Goal: Book appointment/travel/reservation

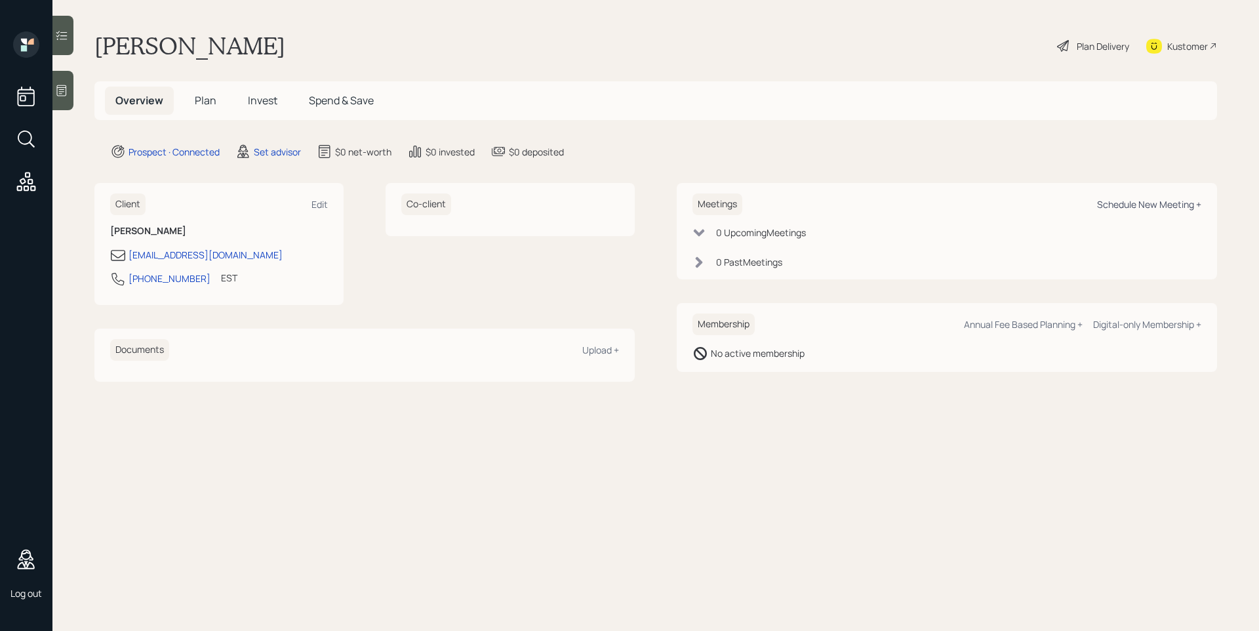
click at [1114, 208] on div "Schedule New Meeting +" at bounding box center [1149, 204] width 104 height 12
select select "round-[PERSON_NAME]"
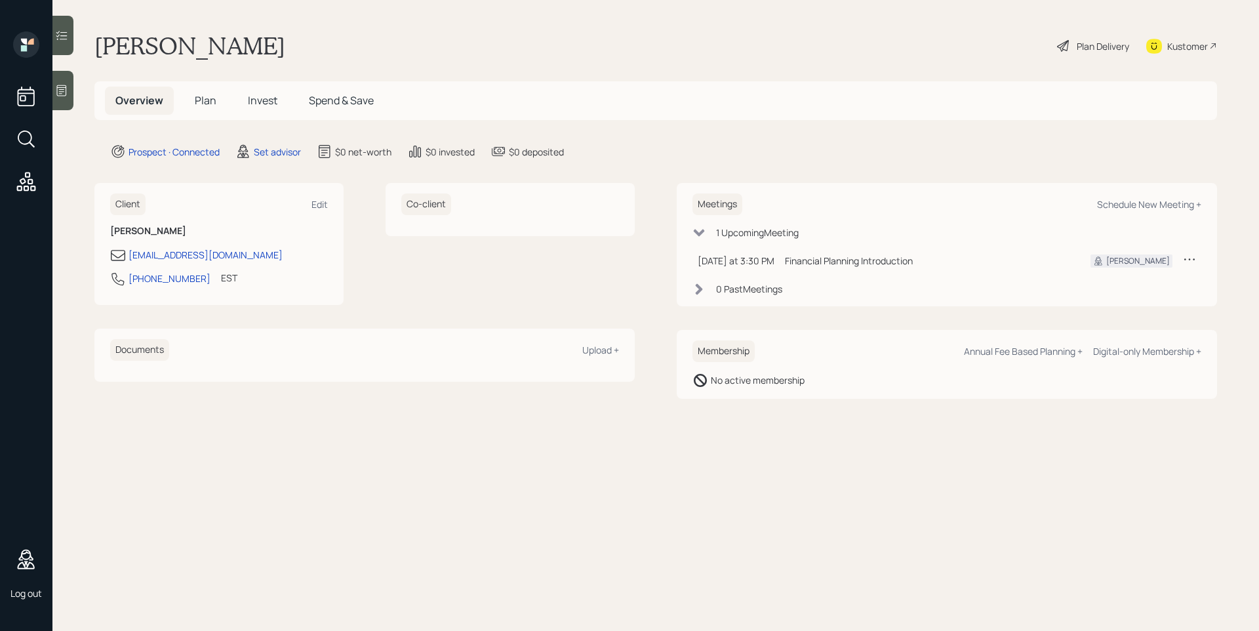
click at [60, 86] on icon at bounding box center [61, 90] width 13 height 13
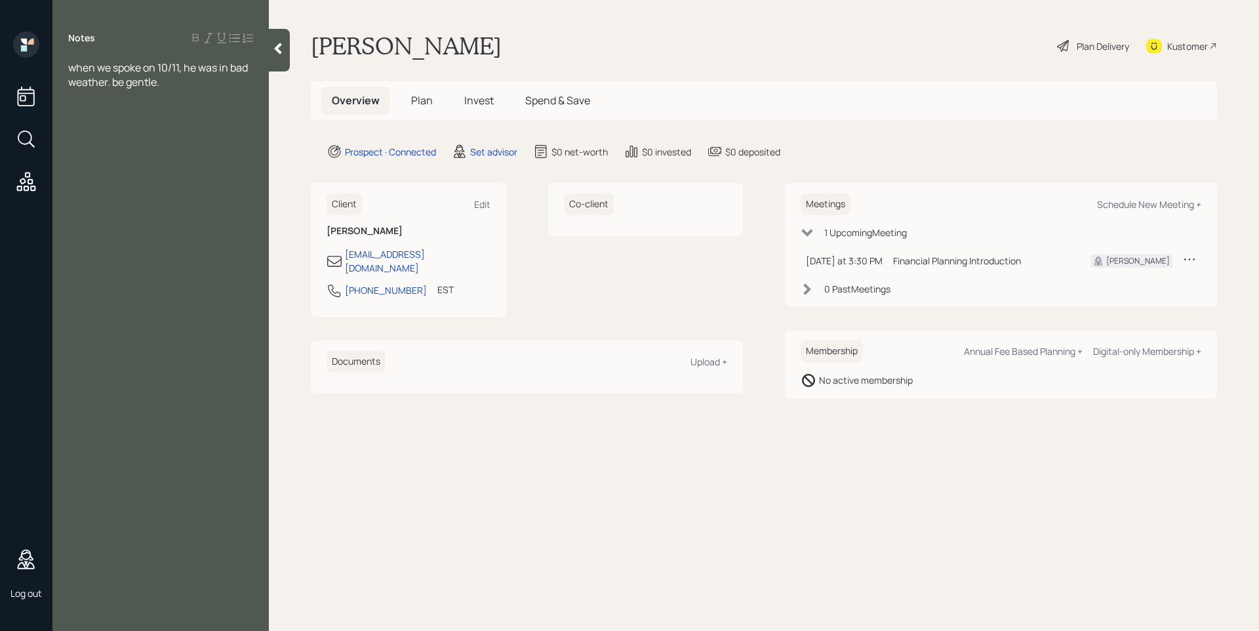
click at [283, 44] on icon at bounding box center [278, 48] width 13 height 13
